Goal: Information Seeking & Learning: Learn about a topic

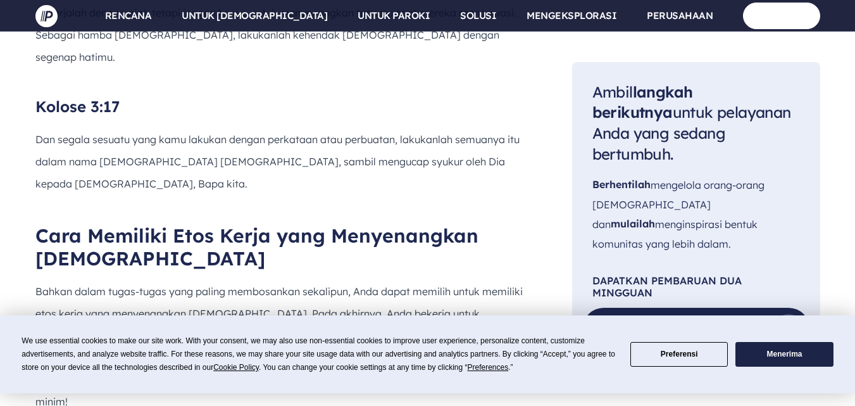
scroll to position [1871, 0]
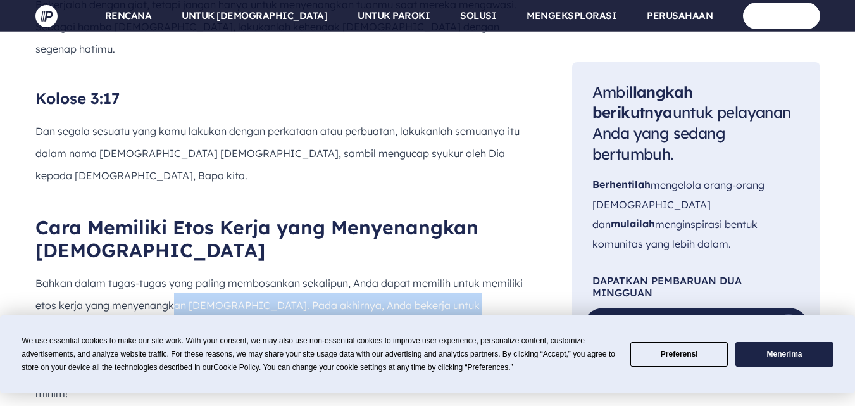
drag, startPoint x: 173, startPoint y: 136, endPoint x: 523, endPoint y: 148, distance: 350.3
click at [523, 272] on p "Bahkan dalam tugas-tugas yang paling membosankan sekalipun, Anda dapat memilih …" at bounding box center [283, 338] width 496 height 132
click at [179, 277] on font "Bahkan dalam tugas-tugas yang paling membosankan sekalipun, Anda dapat memilih …" at bounding box center [278, 338] width 487 height 122
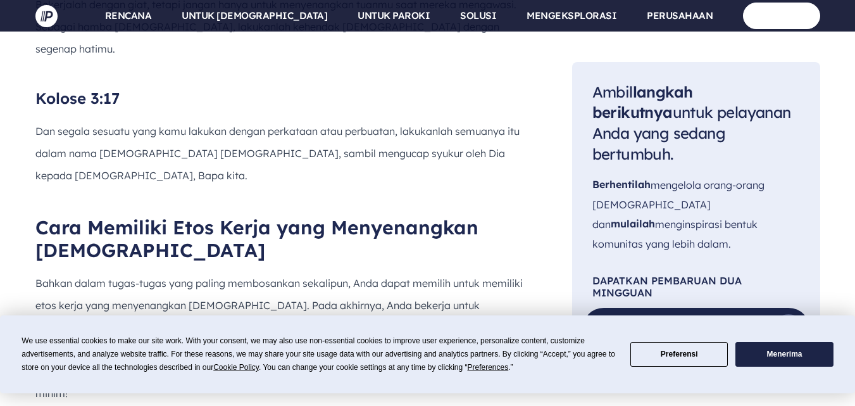
drag, startPoint x: 326, startPoint y: 185, endPoint x: 476, endPoint y: 182, distance: 150.1
click at [476, 277] on font "Bahkan dalam tugas-tugas yang paling membosankan sekalipun, Anda dapat memilih …" at bounding box center [278, 338] width 487 height 122
click at [160, 277] on font "Bahkan dalam tugas-tugas yang paling membosankan sekalipun, Anda dapat memilih …" at bounding box center [278, 338] width 487 height 122
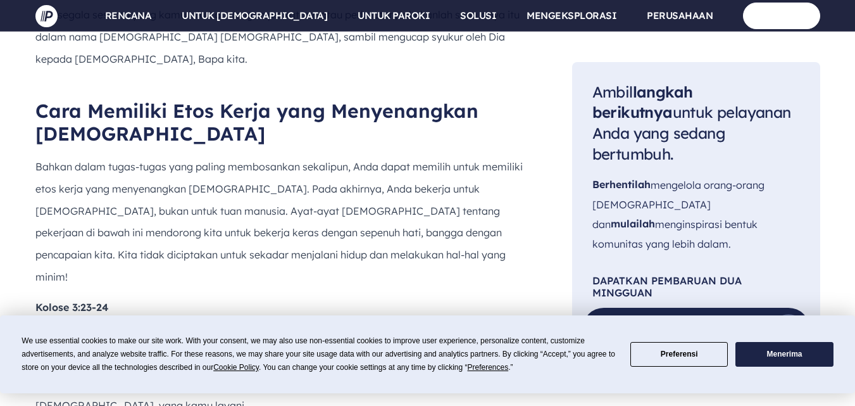
scroll to position [1998, 0]
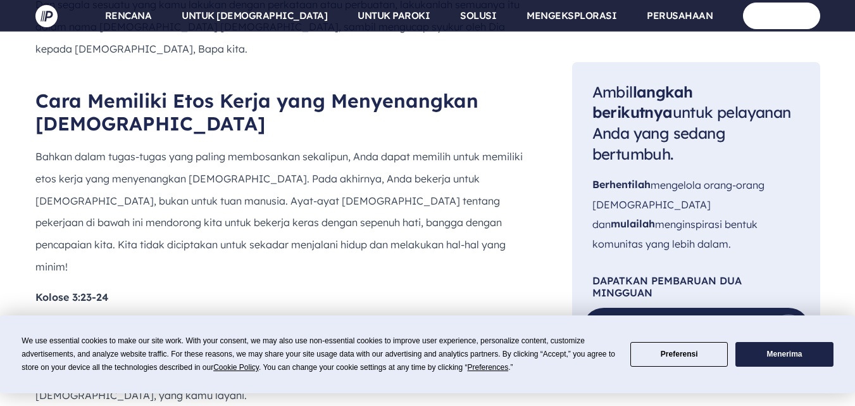
drag, startPoint x: 39, startPoint y: 137, endPoint x: 325, endPoint y: 173, distance: 288.4
click at [325, 317] on p "Apa pun yang kamu perbuat, perbuatlah dengan segenap hatimu, seperti untuk [DEM…" at bounding box center [283, 361] width 496 height 88
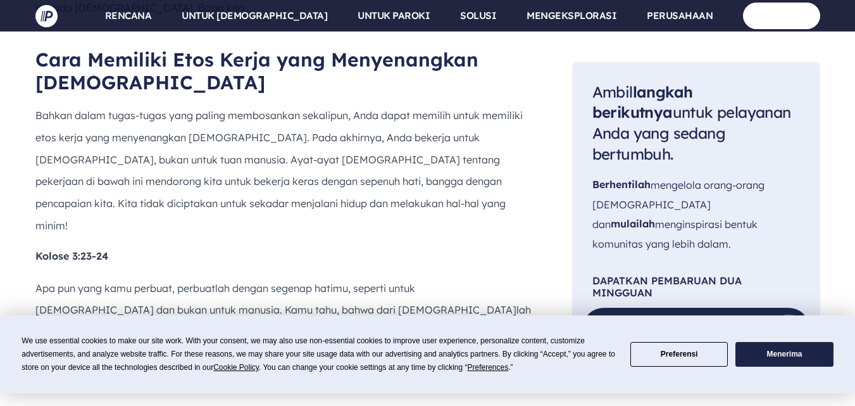
scroll to position [2061, 0]
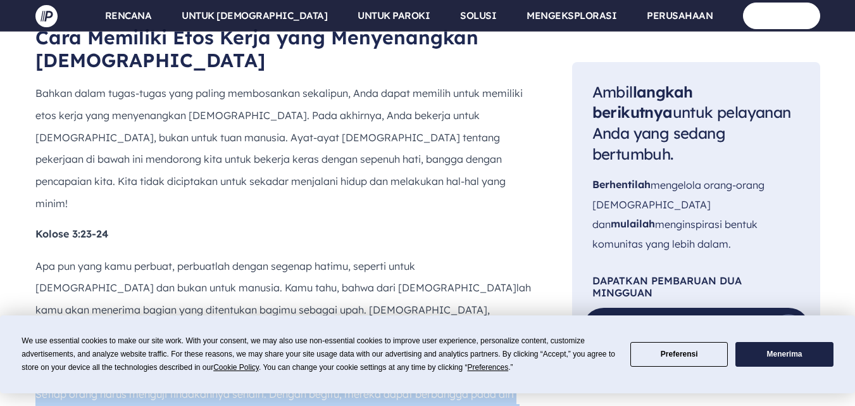
drag, startPoint x: 37, startPoint y: 152, endPoint x: 91, endPoint y: 236, distance: 99.7
copy div "Galatia 6:4-5 Setiap orang harus menguji tindakannya sendiri. Dengan begitu, me…"
